Goal: Navigation & Orientation: Find specific page/section

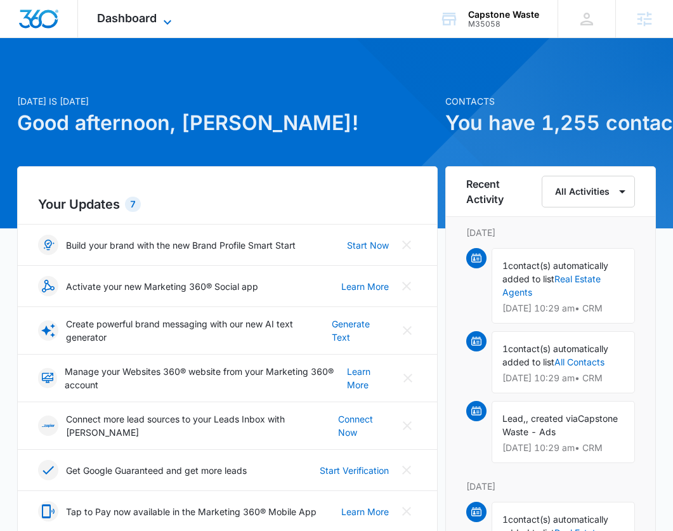
click at [164, 19] on icon at bounding box center [167, 22] width 15 height 15
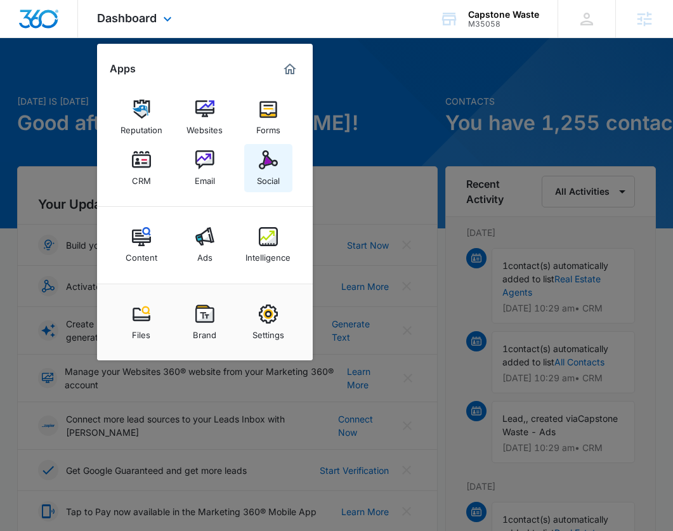
click at [262, 176] on div "Social" at bounding box center [268, 177] width 23 height 16
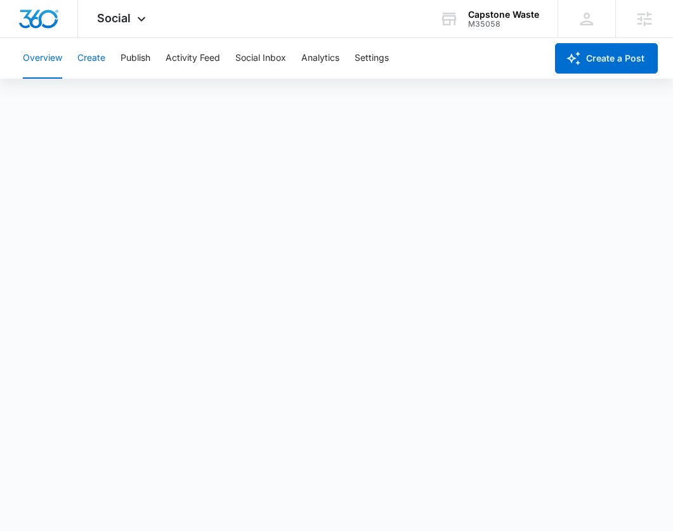
click at [91, 60] on button "Create" at bounding box center [91, 58] width 28 height 41
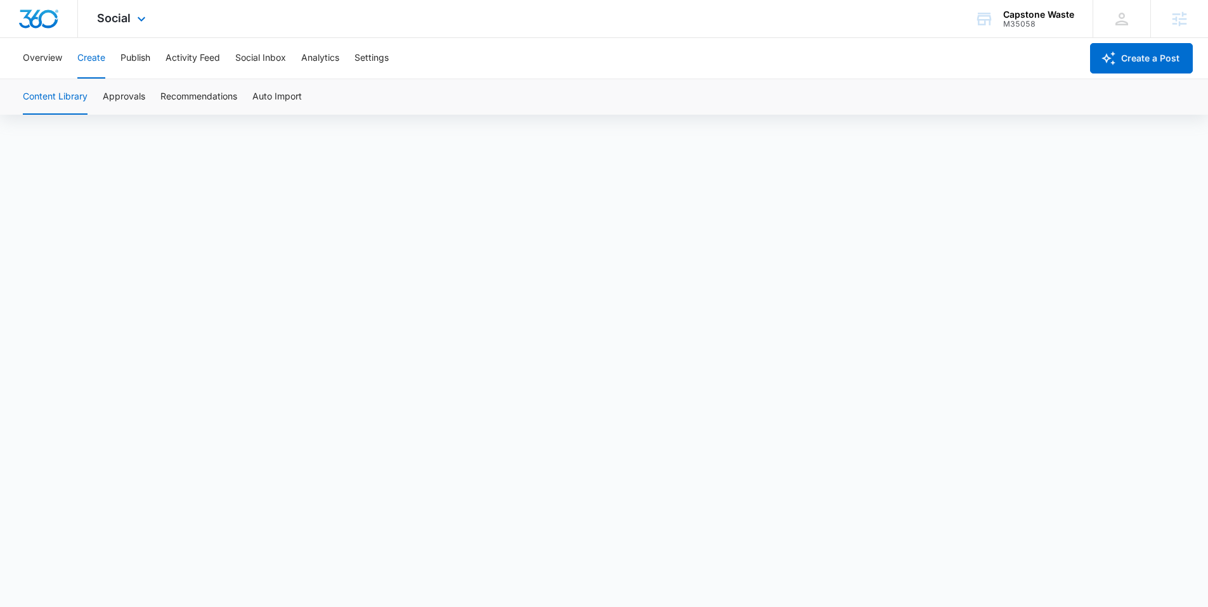
scroll to position [9, 0]
click at [136, 21] on icon at bounding box center [141, 22] width 15 height 15
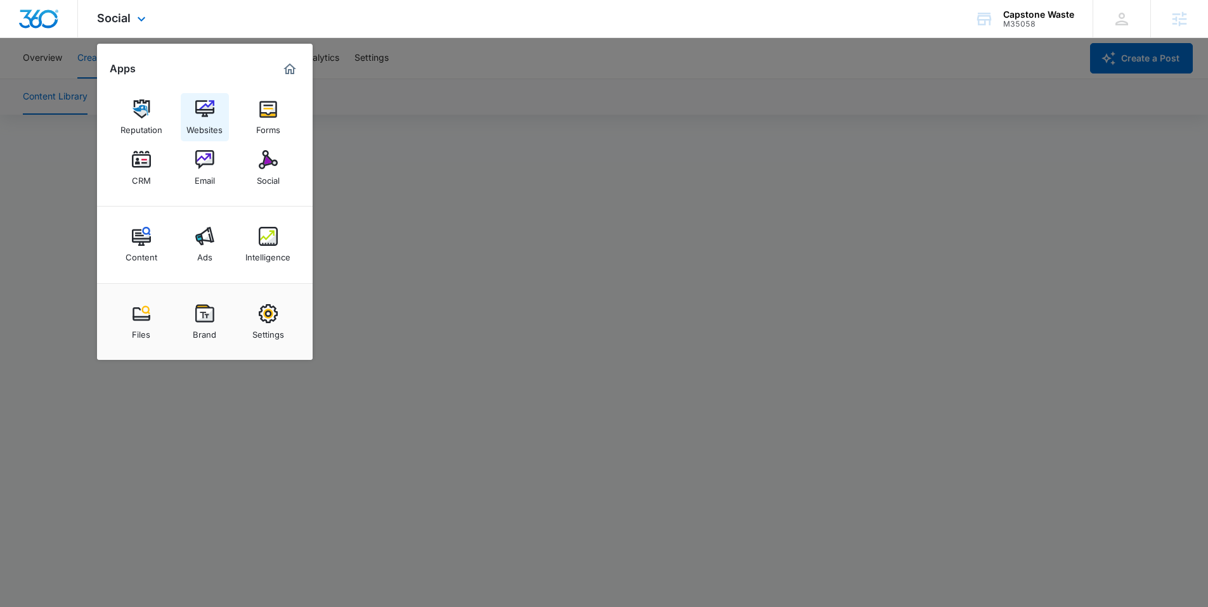
click at [206, 116] on img at bounding box center [204, 109] width 19 height 19
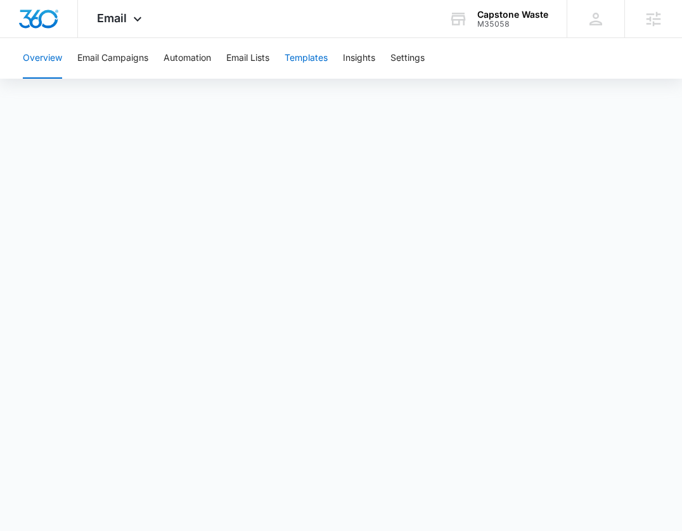
click at [318, 53] on button "Templates" at bounding box center [306, 58] width 43 height 41
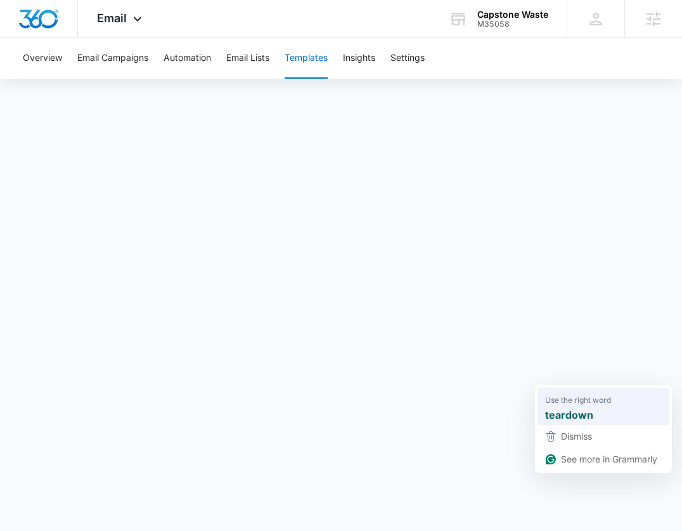
click at [573, 407] on strong "teardown" at bounding box center [569, 414] width 48 height 16
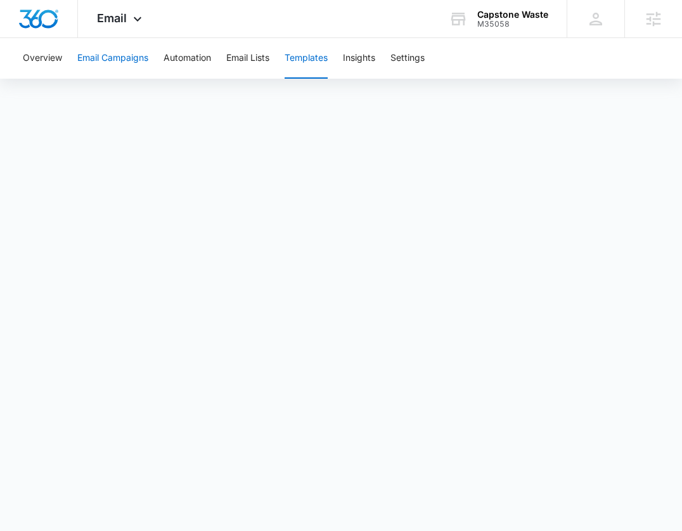
click at [113, 68] on button "Email Campaigns" at bounding box center [112, 58] width 71 height 41
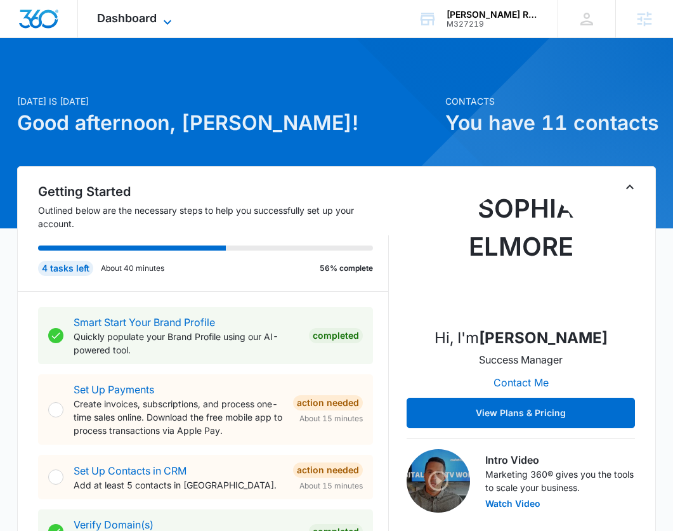
click at [161, 23] on icon at bounding box center [167, 22] width 15 height 15
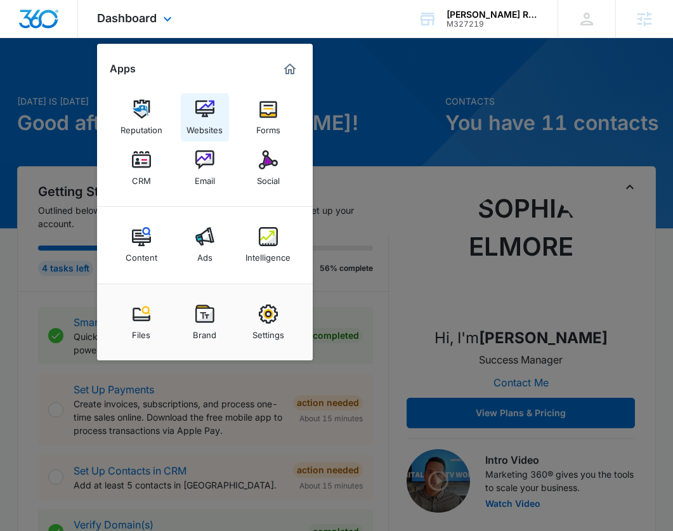
click at [195, 115] on img at bounding box center [204, 109] width 19 height 19
